Goal: Use online tool/utility: Utilize a website feature to perform a specific function

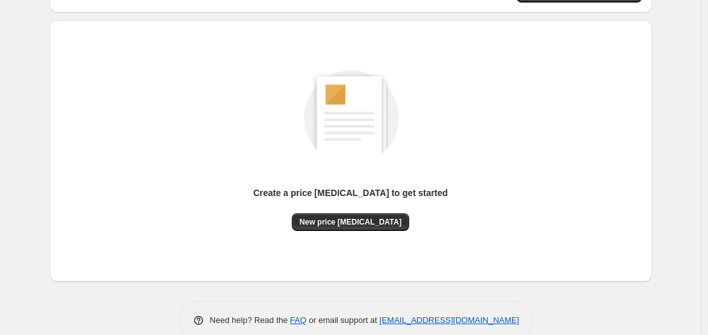
scroll to position [140, 0]
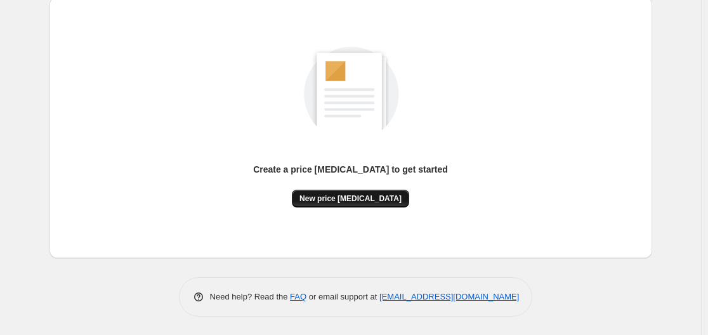
click at [358, 204] on button "New price [MEDICAL_DATA]" at bounding box center [350, 199] width 117 height 18
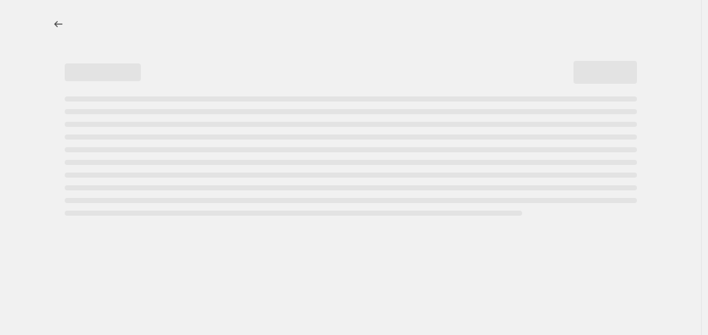
select select "percentage"
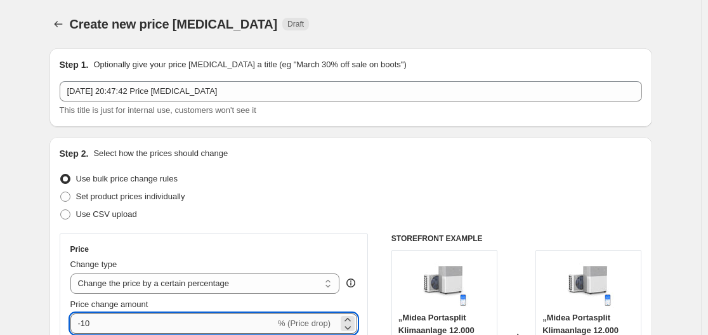
click at [155, 315] on input "-10" at bounding box center [172, 323] width 205 height 20
type input "-1"
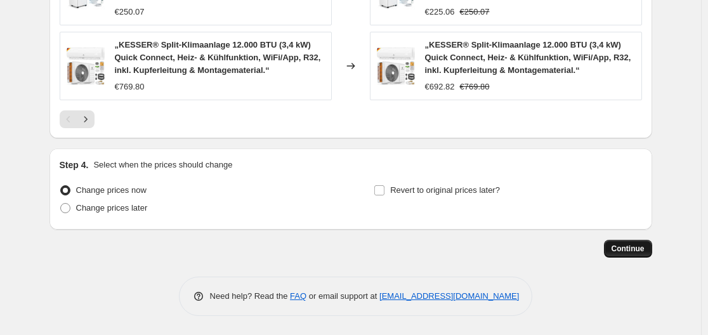
type input "-35"
click at [636, 253] on span "Continue" at bounding box center [627, 248] width 33 height 10
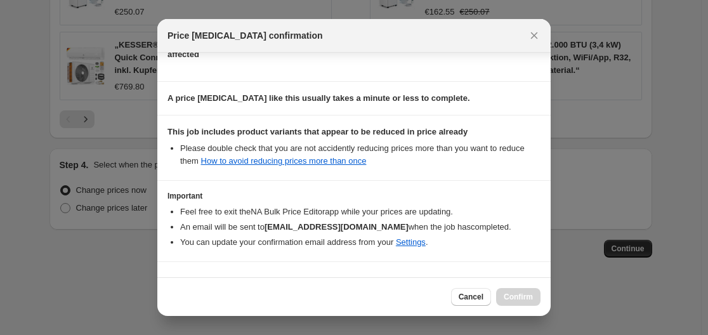
scroll to position [199, 0]
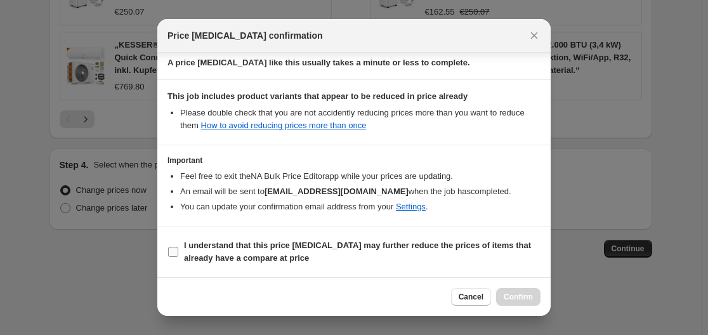
click at [188, 247] on b "I understand that this price [MEDICAL_DATA] may further reduce the prices of it…" at bounding box center [357, 251] width 347 height 22
click at [178, 247] on input "I understand that this price [MEDICAL_DATA] may further reduce the prices of it…" at bounding box center [173, 252] width 10 height 10
checkbox input "true"
click at [529, 301] on span "Confirm" at bounding box center [517, 297] width 29 height 10
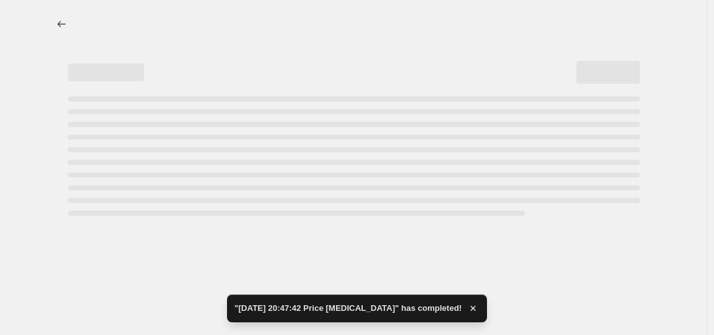
select select "percentage"
